Goal: Information Seeking & Learning: Learn about a topic

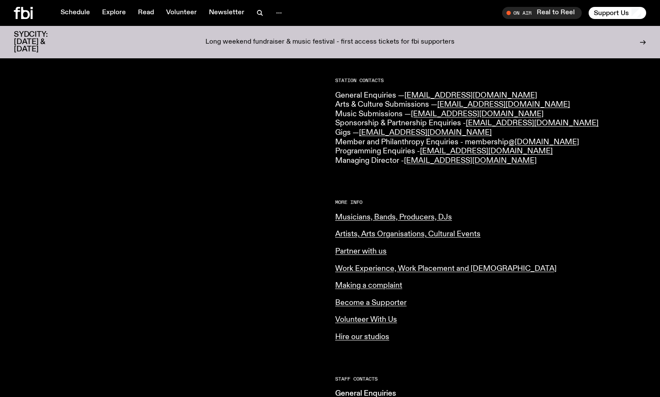
scroll to position [211, 0]
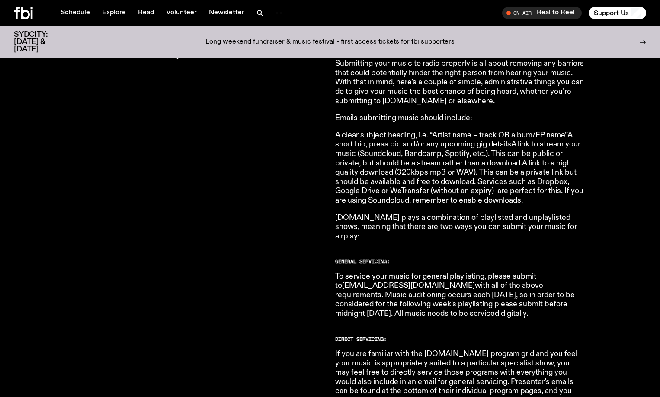
scroll to position [342, 0]
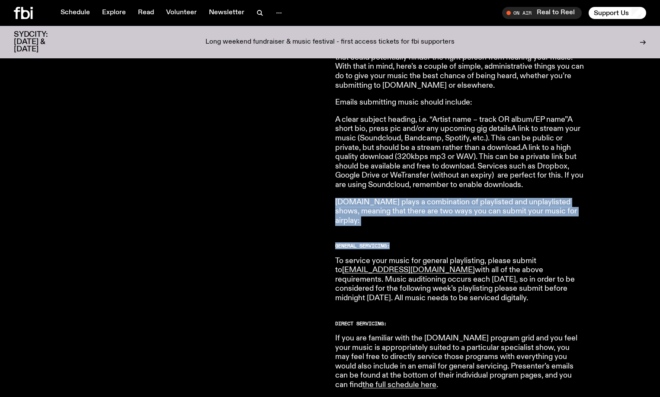
drag, startPoint x: 333, startPoint y: 200, endPoint x: 578, endPoint y: 217, distance: 245.7
click at [541, 213] on p "fbi.radio plays a combination of playlisted and unplaylisted shows, meaning tha…" at bounding box center [459, 212] width 249 height 28
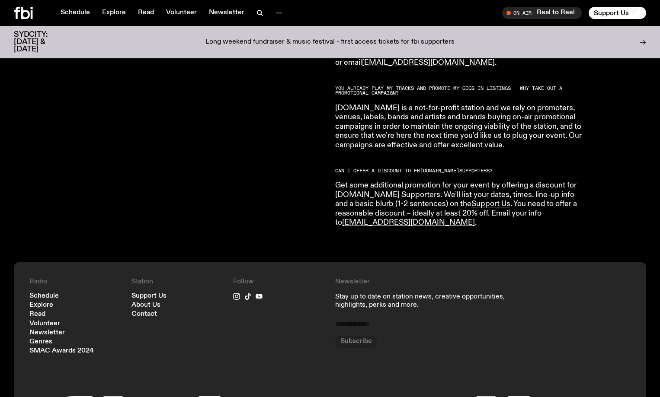
scroll to position [1380, 0]
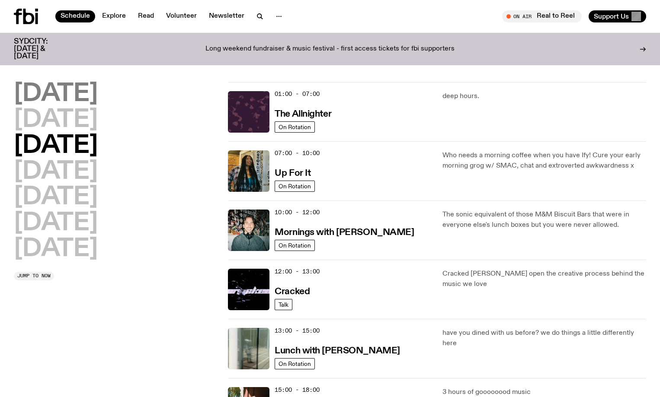
click at [83, 94] on h2 "[DATE]" at bounding box center [56, 94] width 84 height 24
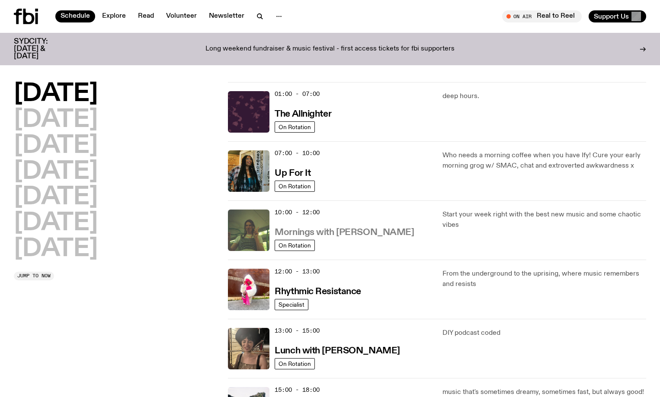
click at [299, 230] on h3 "Mornings with Jim Kretschmer" at bounding box center [344, 232] width 139 height 9
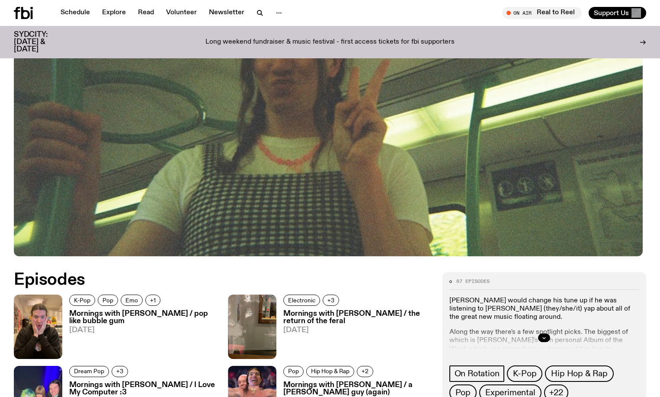
scroll to position [385, 0]
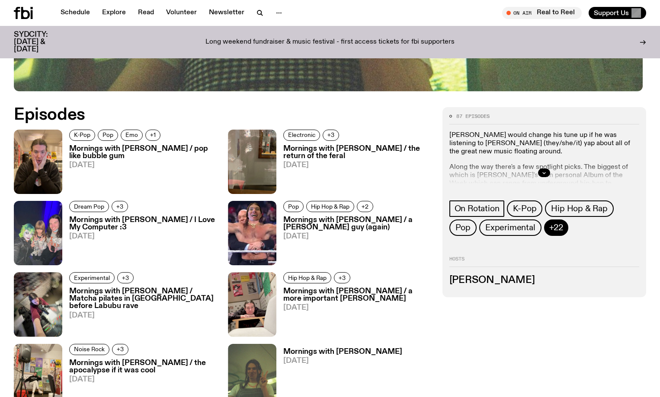
click at [563, 233] on span "+22" at bounding box center [556, 228] width 14 height 10
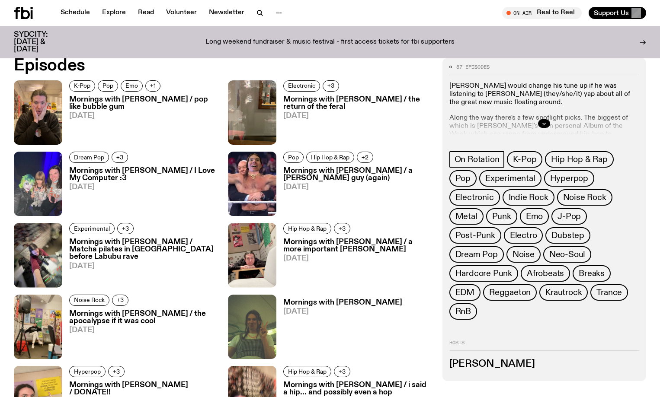
scroll to position [472, 0]
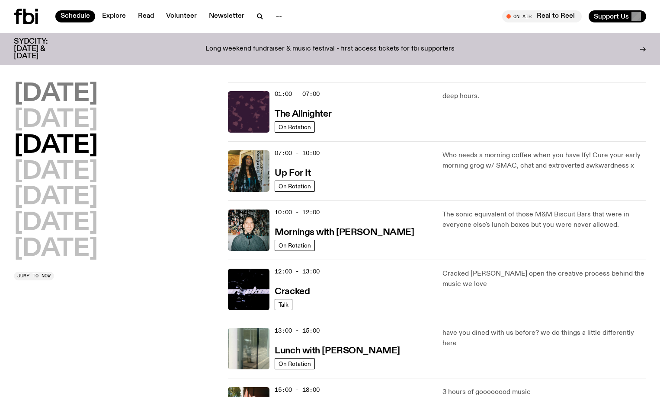
click at [96, 99] on h2 "Monday" at bounding box center [56, 94] width 84 height 24
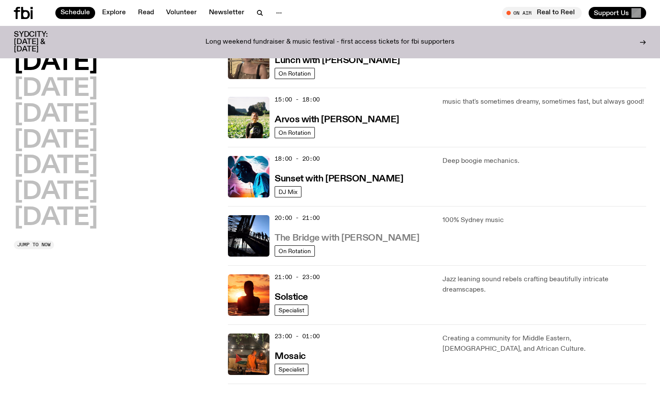
scroll to position [370, 0]
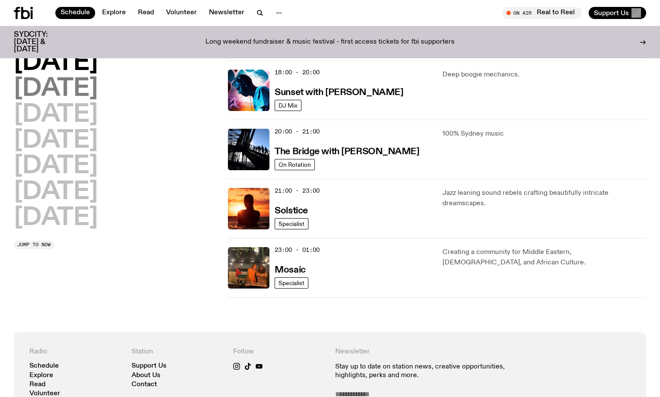
click at [83, 93] on h2 "Tuesday" at bounding box center [56, 89] width 84 height 24
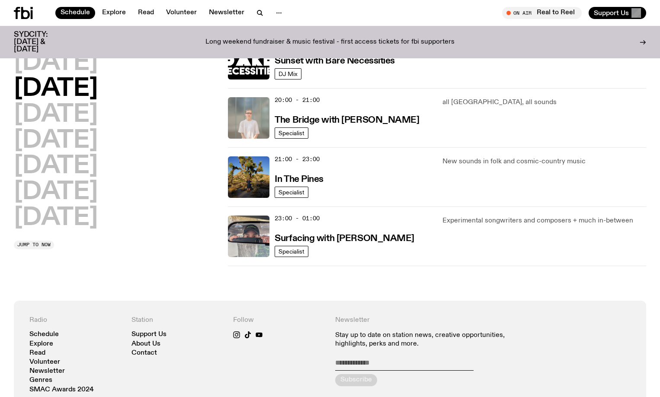
scroll to position [457, 0]
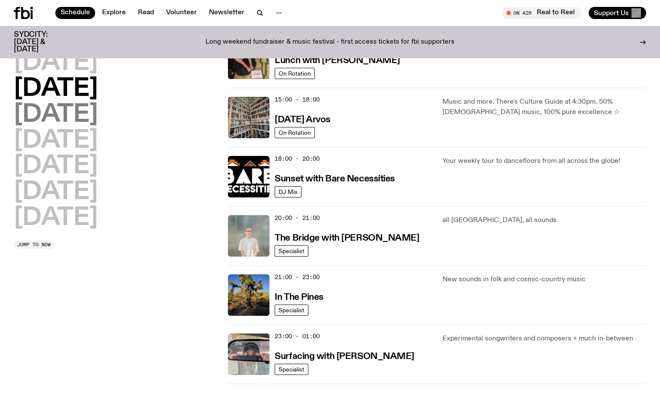
click at [88, 115] on h2 "Wednesday" at bounding box center [56, 115] width 84 height 24
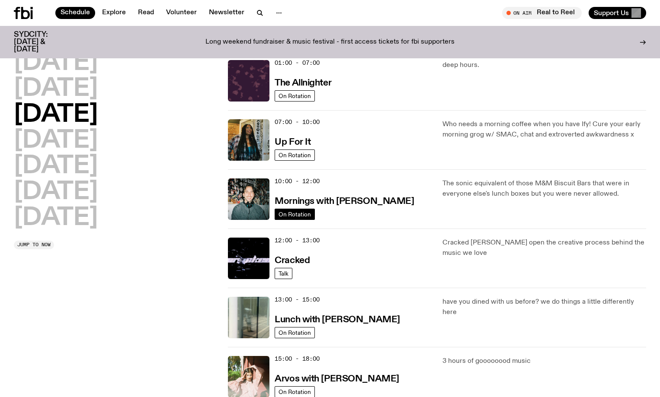
scroll to position [67, 0]
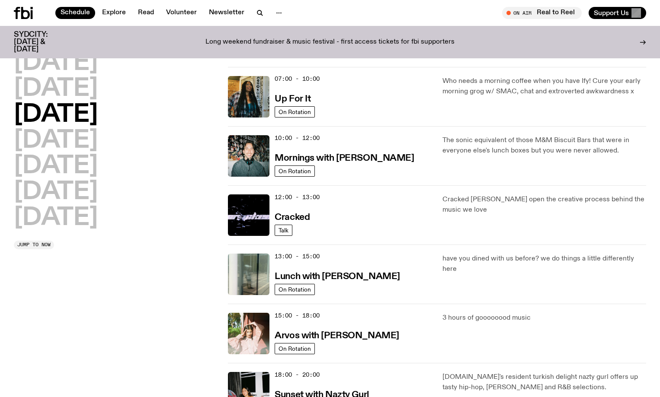
drag, startPoint x: 300, startPoint y: 217, endPoint x: 170, endPoint y: 285, distance: 146.4
click at [170, 285] on div "Monday Tuesday Wednesday Thursday Friday Saturday Sunday Jump to now" at bounding box center [116, 304] width 204 height 593
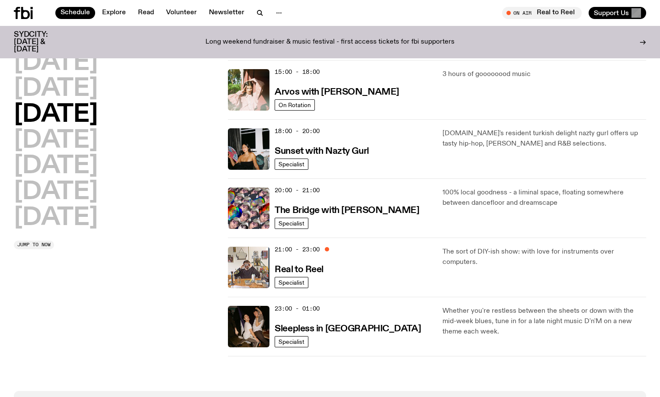
scroll to position [327, 0]
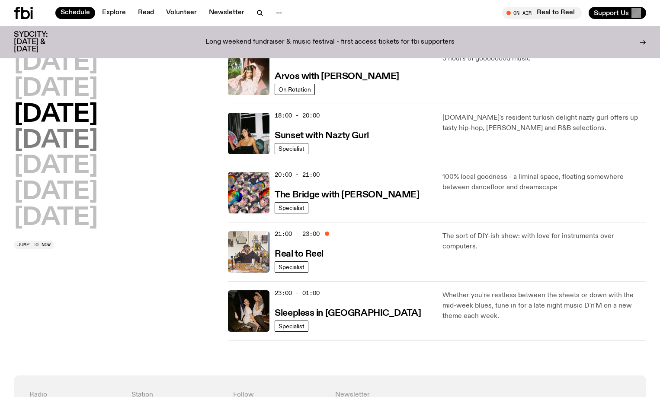
click at [98, 143] on h2 "Thursday" at bounding box center [56, 141] width 84 height 24
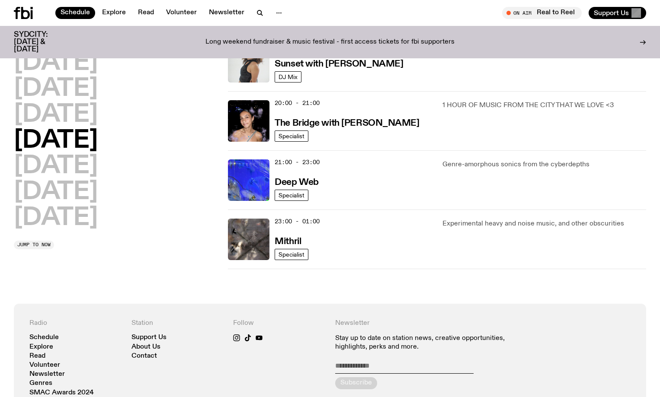
scroll to position [413, 0]
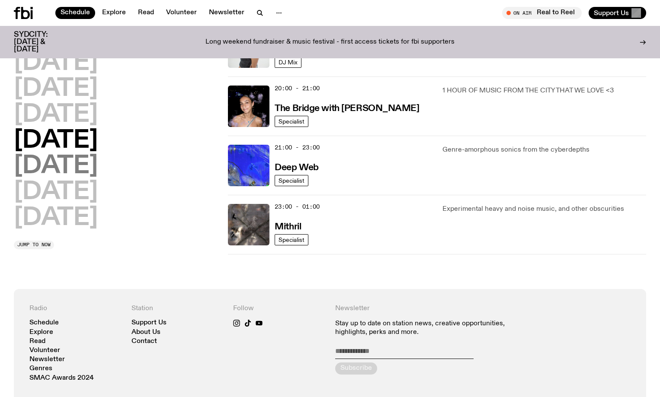
click at [59, 161] on h2 "Friday" at bounding box center [56, 166] width 84 height 24
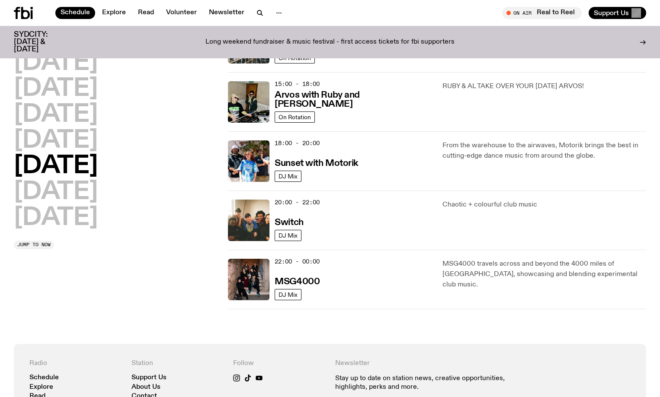
scroll to position [300, 0]
click at [98, 194] on h2 "Saturday" at bounding box center [56, 192] width 84 height 24
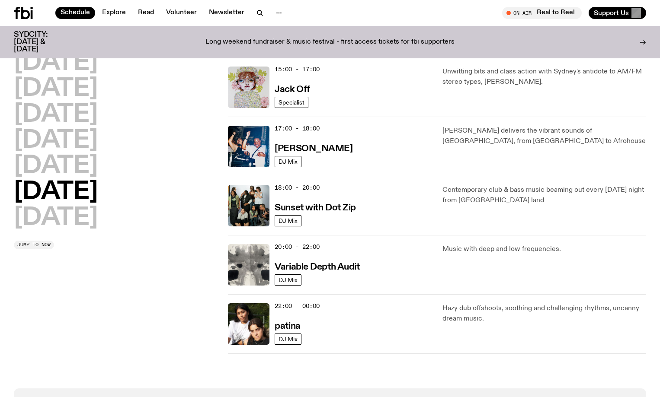
scroll to position [476, 0]
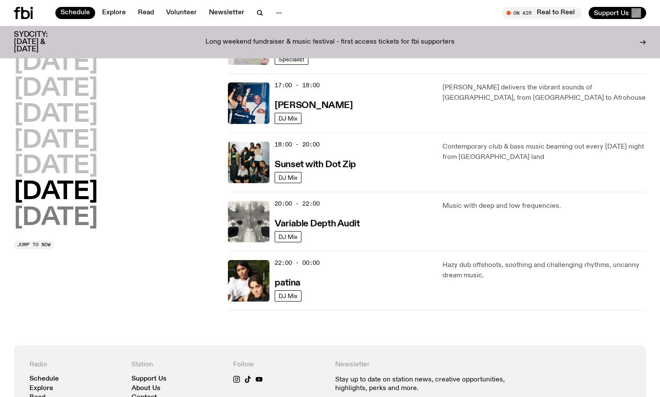
click at [92, 221] on h2 "Sunday" at bounding box center [56, 218] width 84 height 24
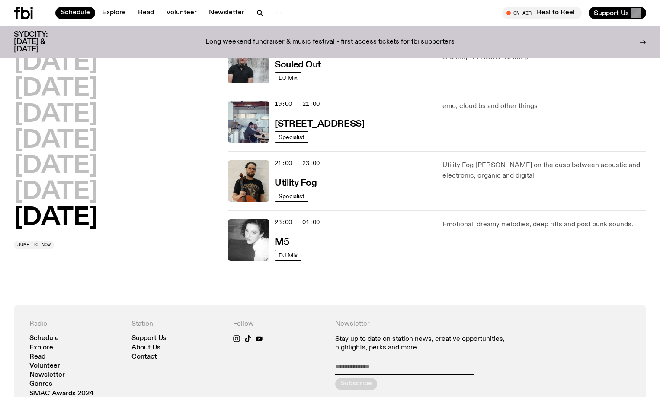
scroll to position [605, 0]
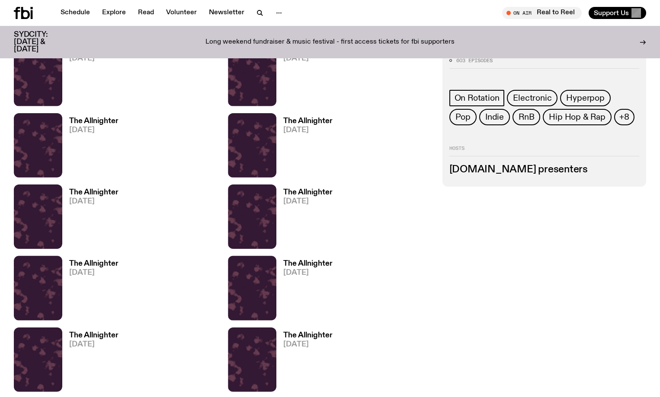
scroll to position [865, 0]
